Goal: Find specific page/section: Find specific page/section

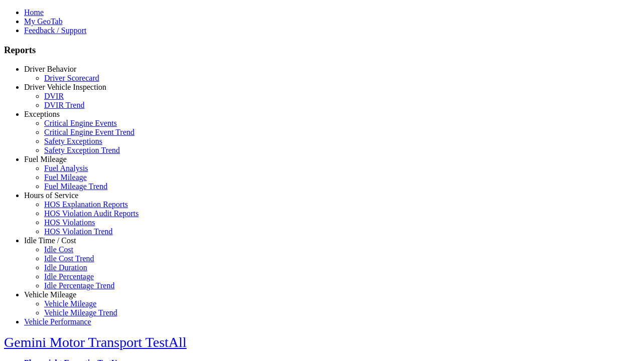
click at [58, 245] on link "Idle Time / Cost" at bounding box center [50, 240] width 52 height 9
click at [65, 254] on link "Idle Cost" at bounding box center [58, 249] width 29 height 9
select select "**"
select select
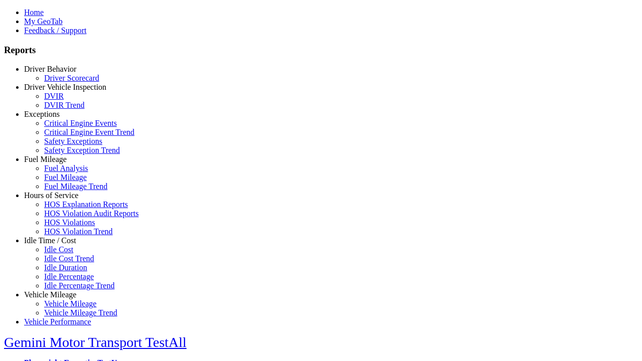
select select
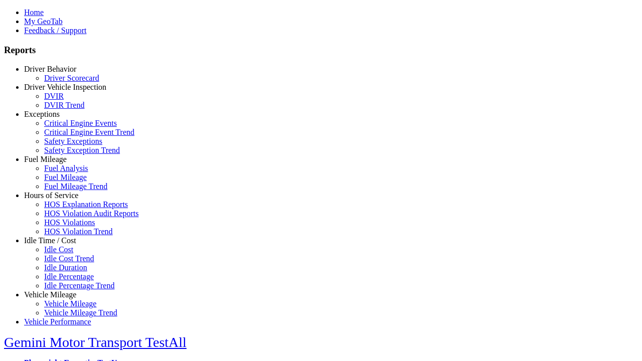
select select
